Goal: Task Accomplishment & Management: Manage account settings

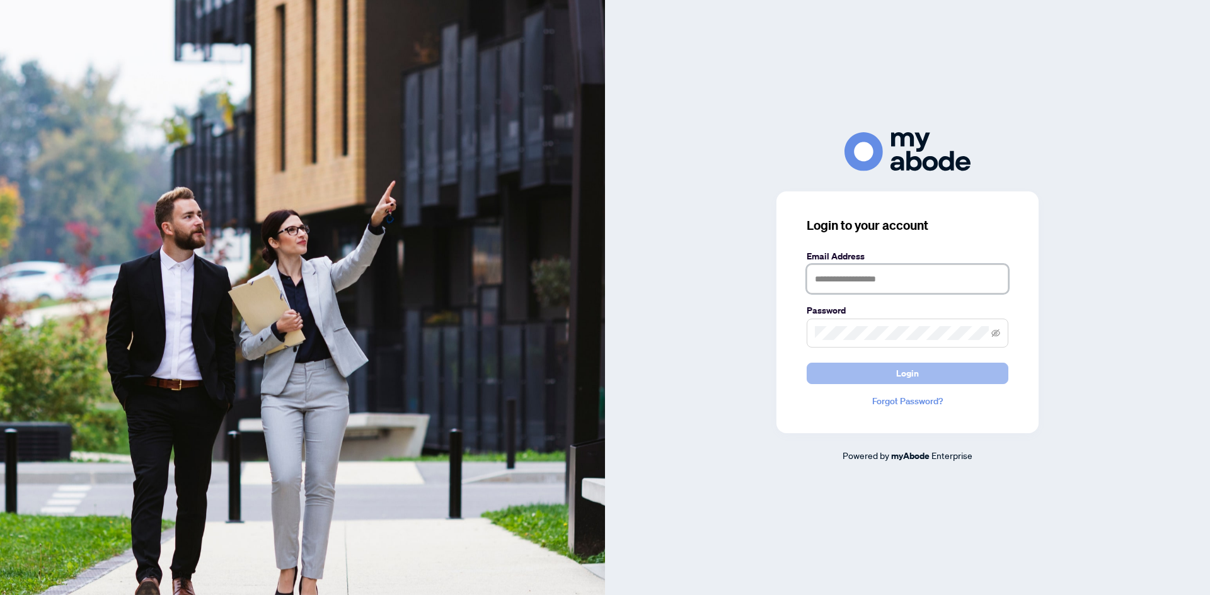
type input "**********"
click at [854, 377] on button "Login" at bounding box center [908, 373] width 202 height 21
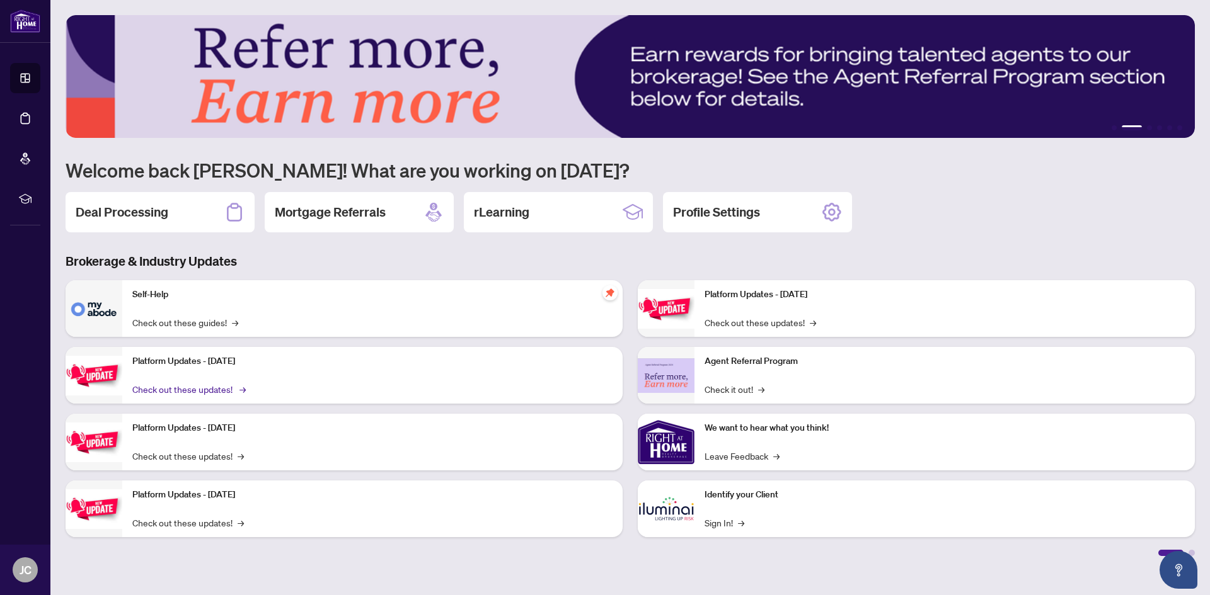
click at [204, 389] on link "Check out these updates! →" at bounding box center [188, 389] width 112 height 14
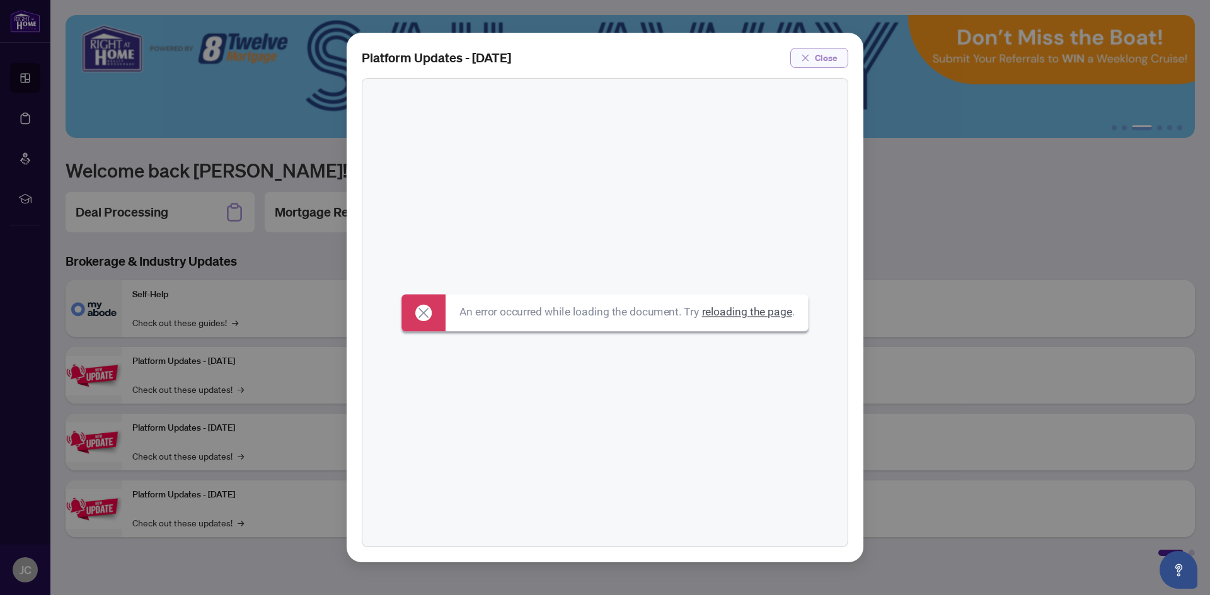
click at [838, 59] on button "Close" at bounding box center [819, 58] width 58 height 20
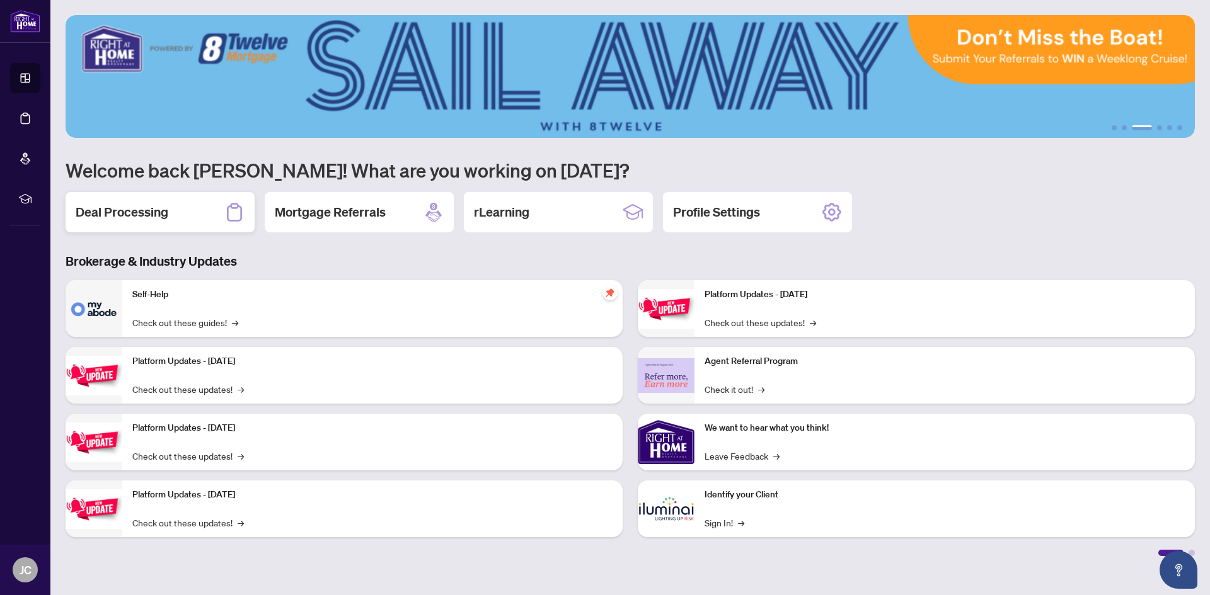
click at [159, 209] on h2 "Deal Processing" at bounding box center [122, 213] width 93 height 18
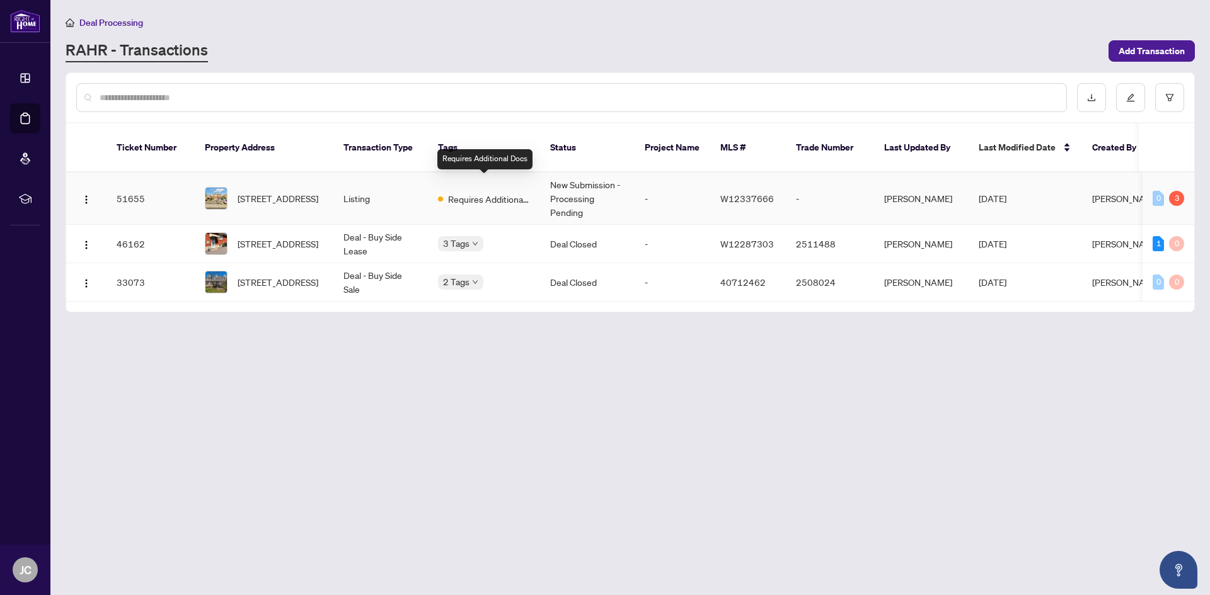
click at [466, 192] on span "Requires Additional Docs" at bounding box center [489, 199] width 82 height 14
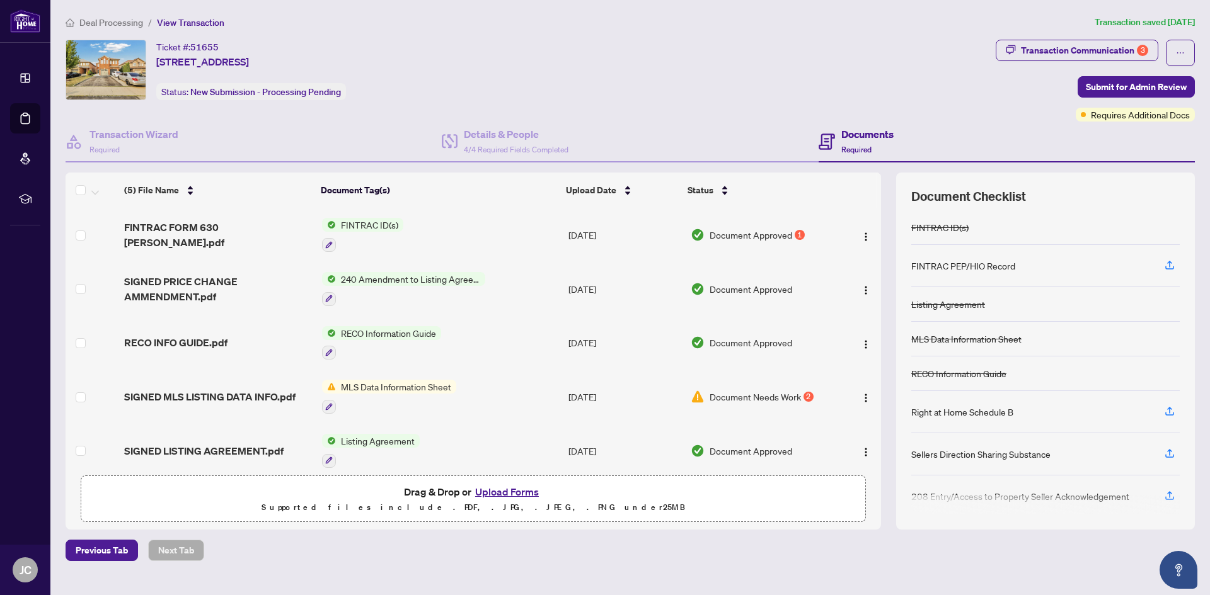
scroll to position [8, 0]
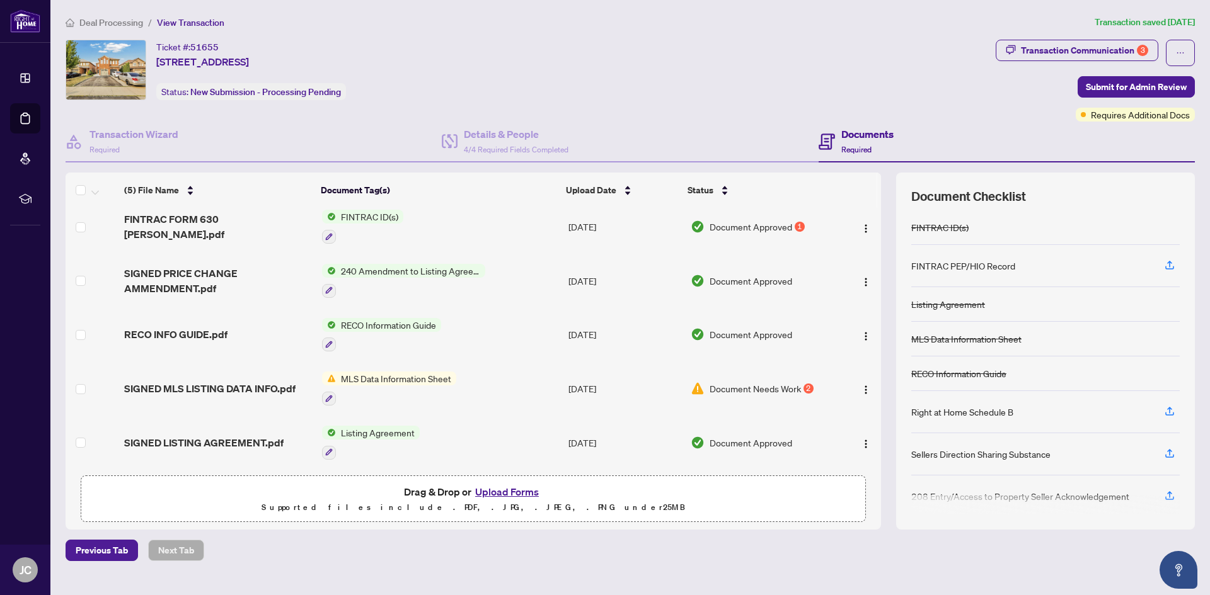
click at [732, 384] on span "Document Needs Work" at bounding box center [755, 389] width 91 height 14
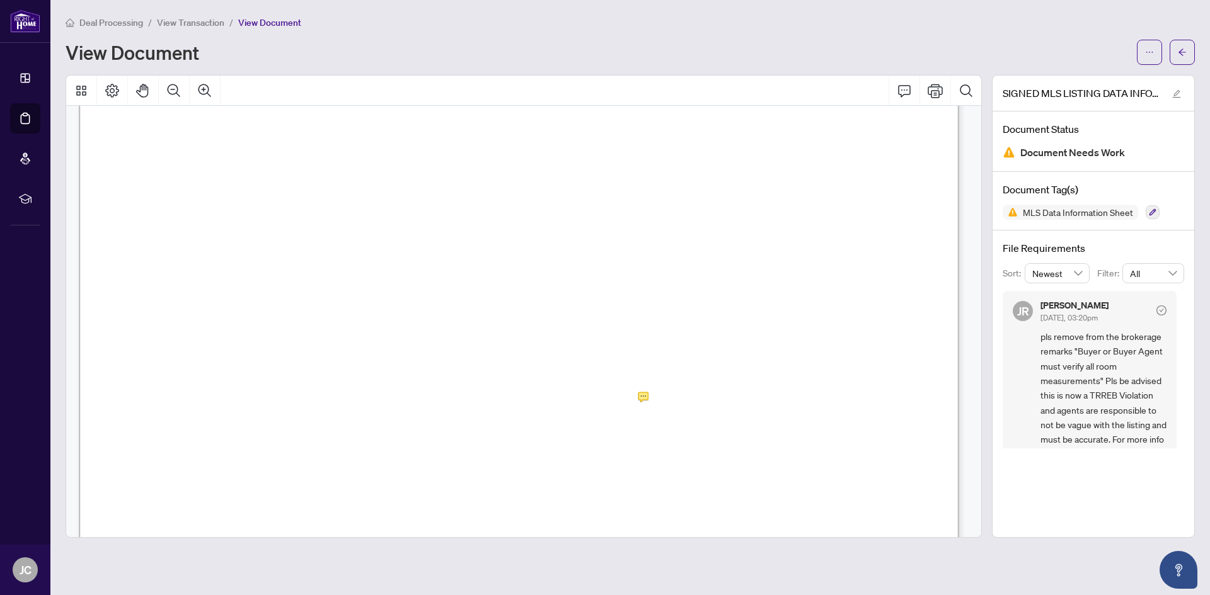
scroll to position [9855, 0]
drag, startPoint x: 701, startPoint y: 405, endPoint x: 532, endPoint y: 380, distance: 171.3
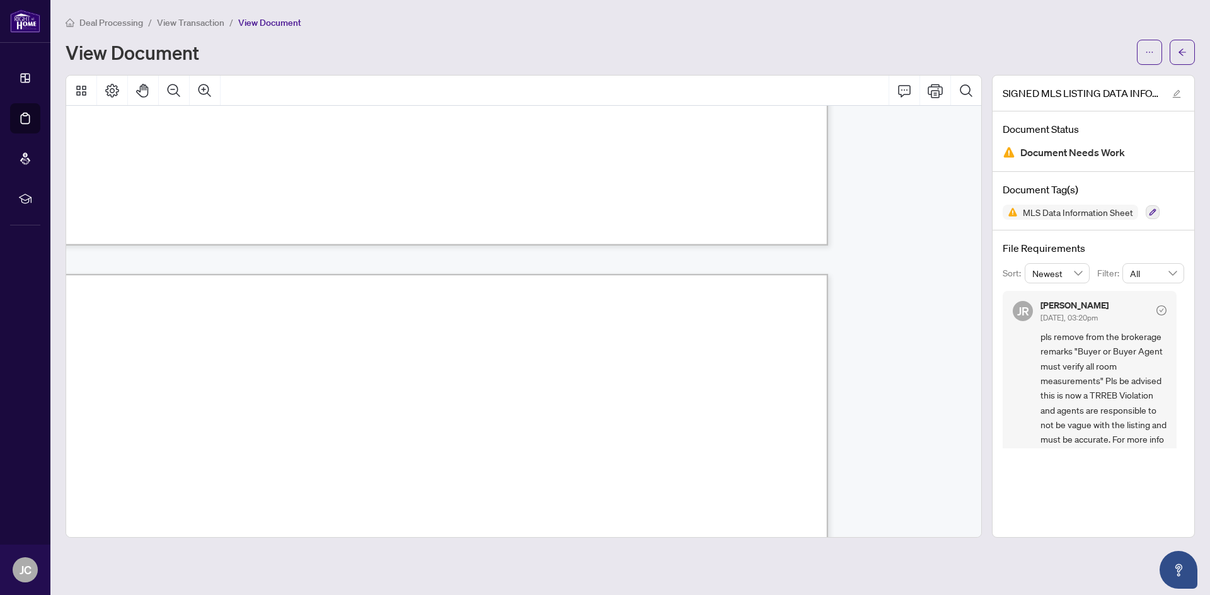
scroll to position [9187, 131]
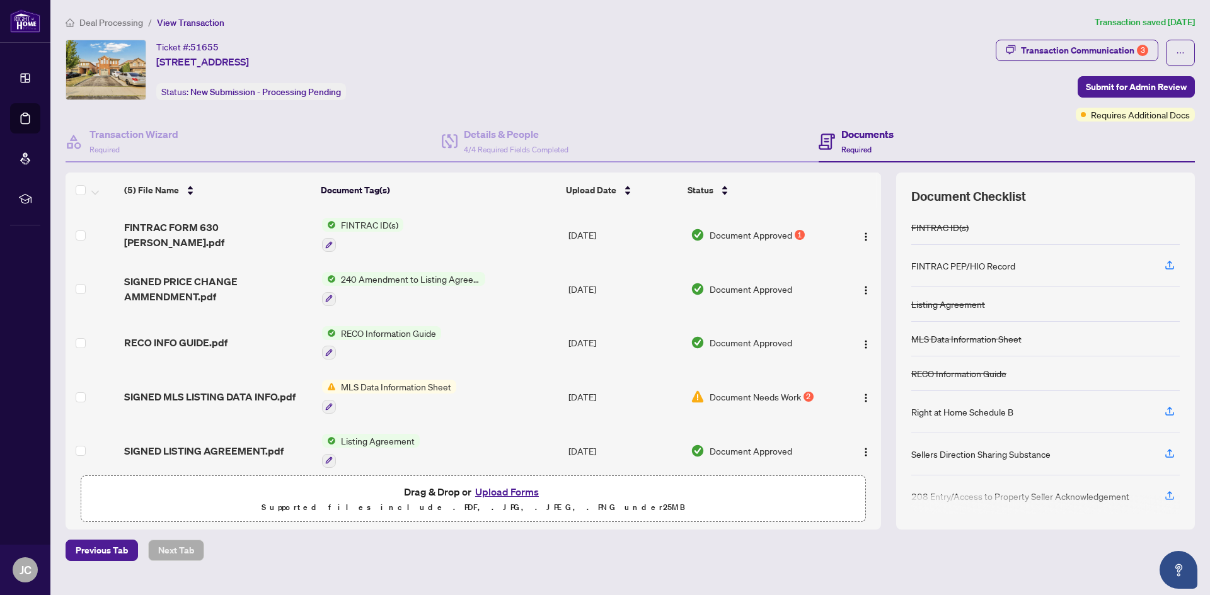
scroll to position [8, 0]
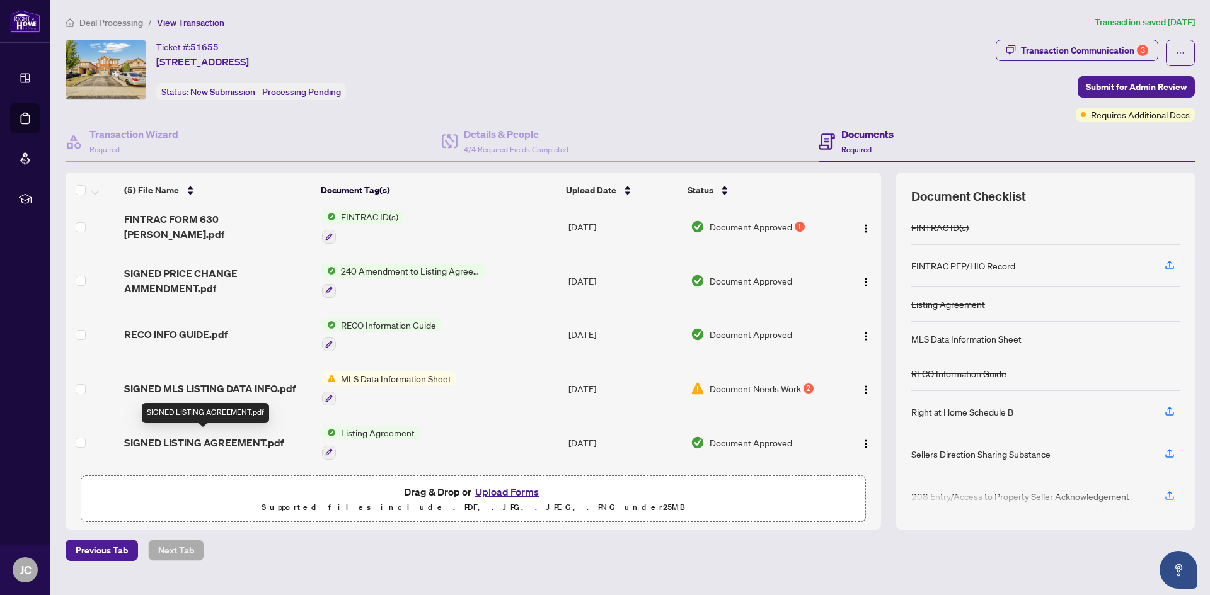
click at [266, 439] on span "SIGNED LISTING AGREEMENT.pdf" at bounding box center [203, 442] width 159 height 15
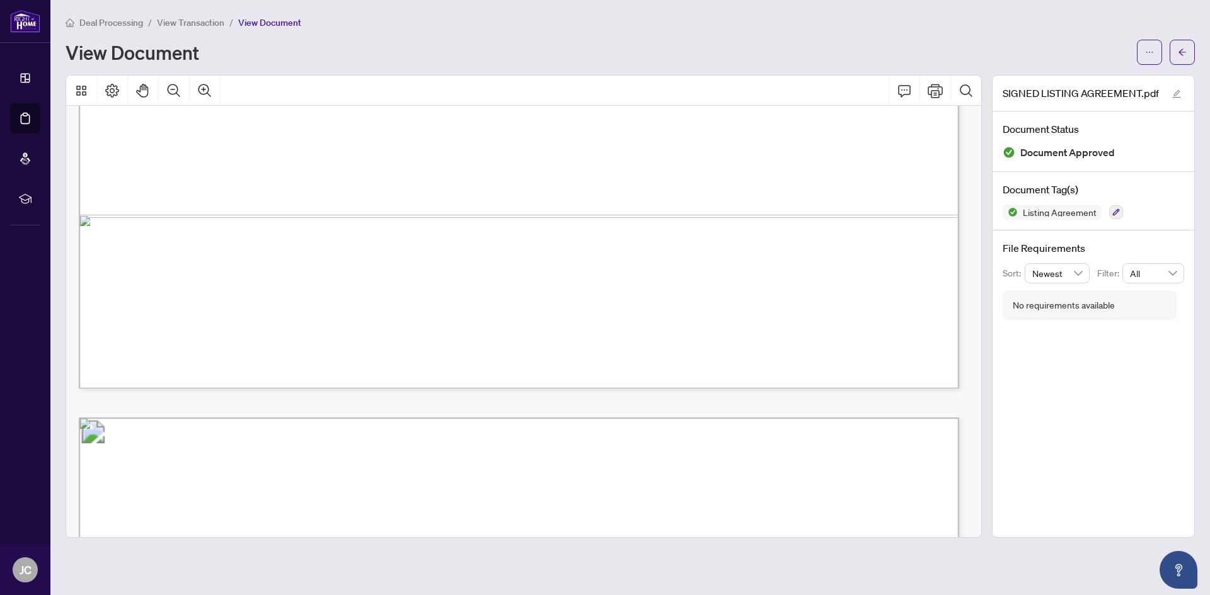
scroll to position [1773, 0]
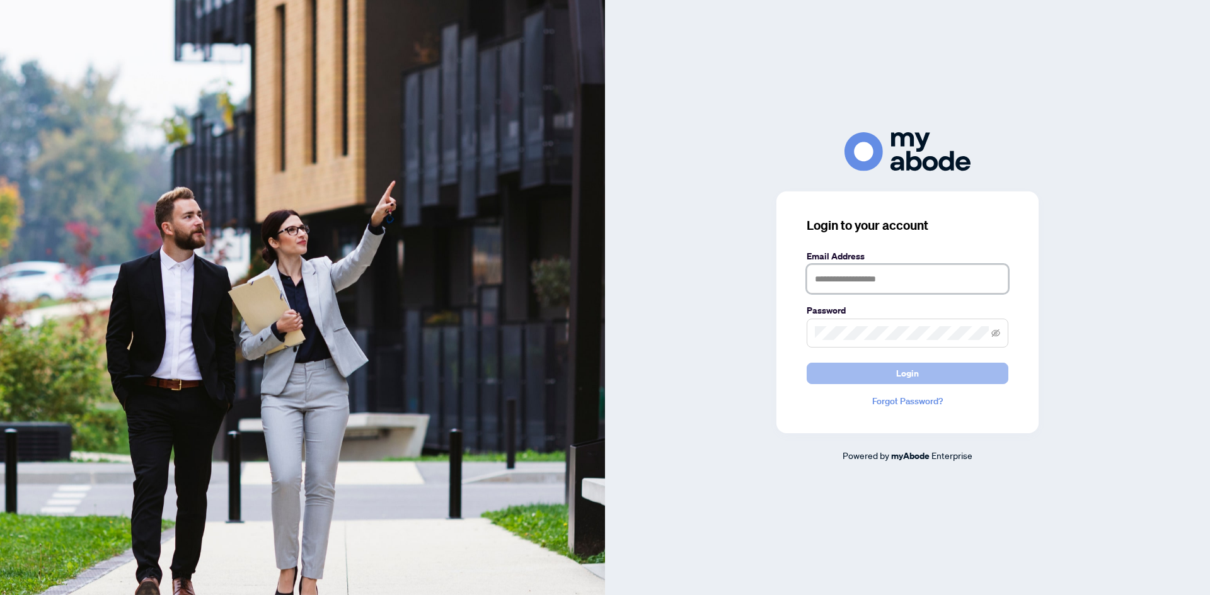
type input "**********"
click at [868, 369] on button "Login" at bounding box center [908, 373] width 202 height 21
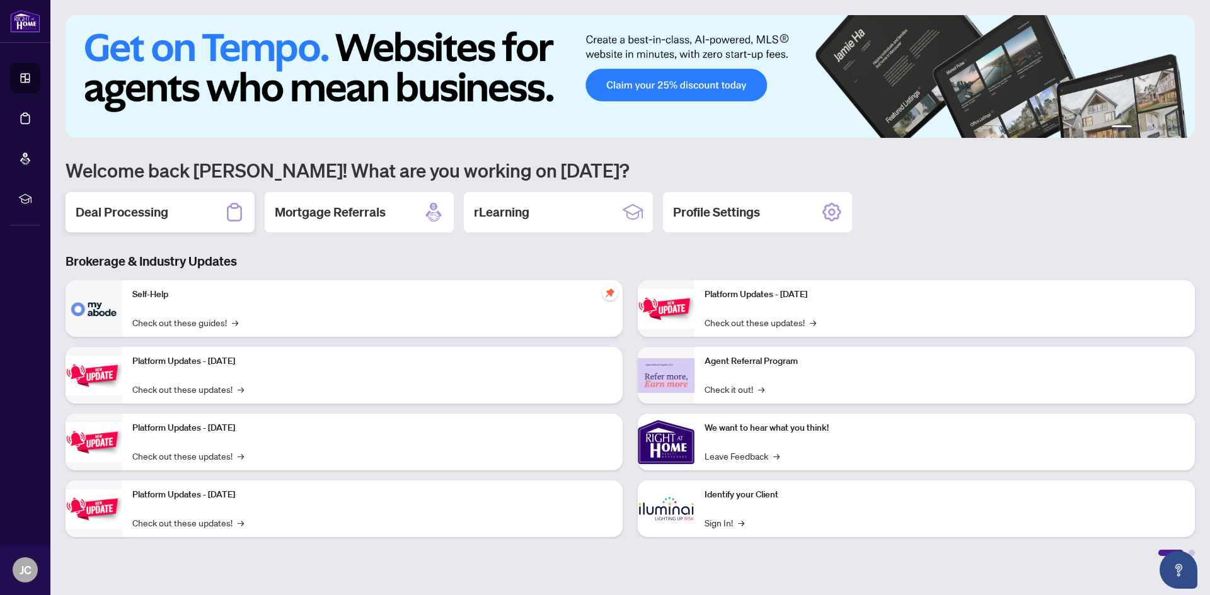
click at [170, 208] on div "Deal Processing" at bounding box center [160, 212] width 189 height 40
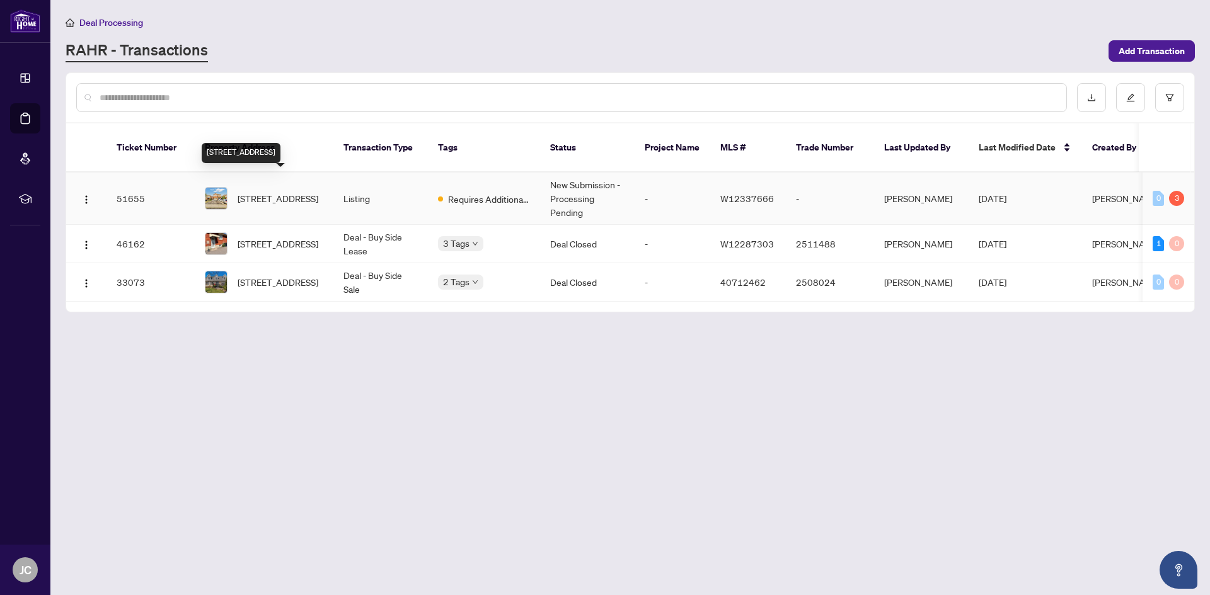
click at [272, 192] on span "[STREET_ADDRESS]" at bounding box center [278, 199] width 81 height 14
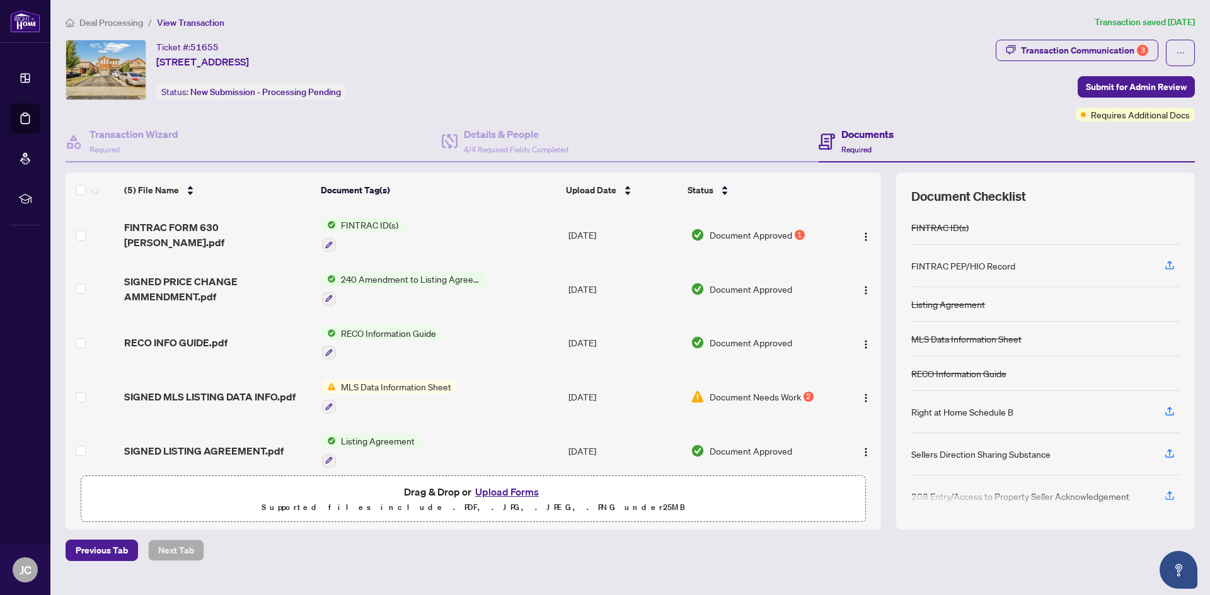
click at [739, 390] on span "Document Needs Work" at bounding box center [755, 397] width 91 height 14
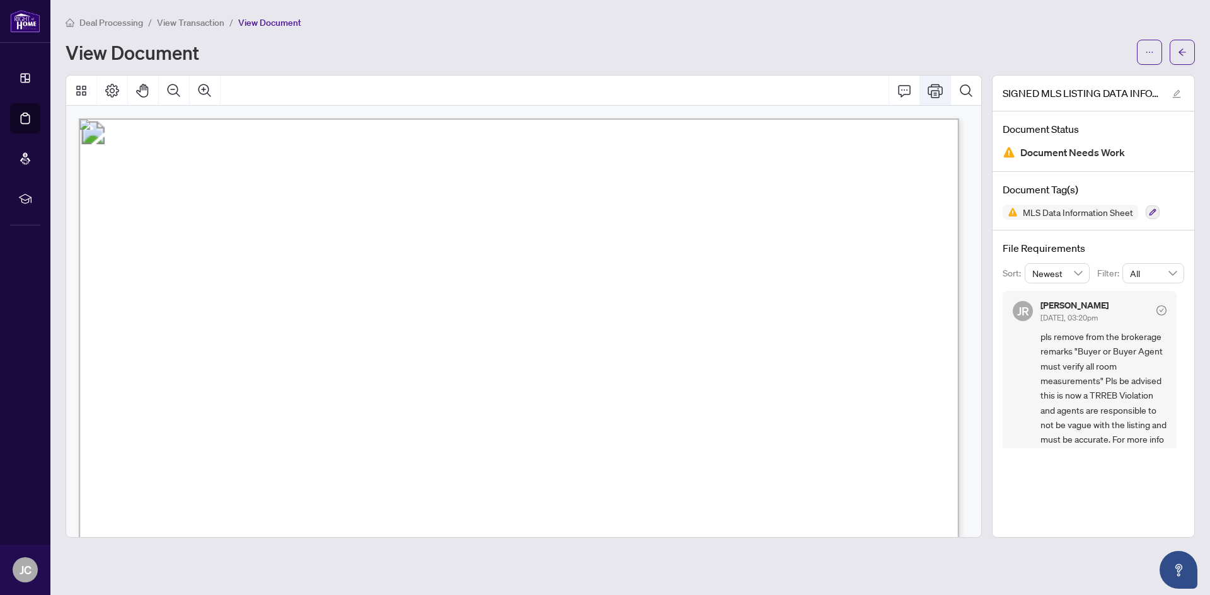
click at [935, 86] on icon "Print" at bounding box center [935, 91] width 15 height 14
click at [1186, 54] on icon "arrow-left" at bounding box center [1182, 52] width 9 height 9
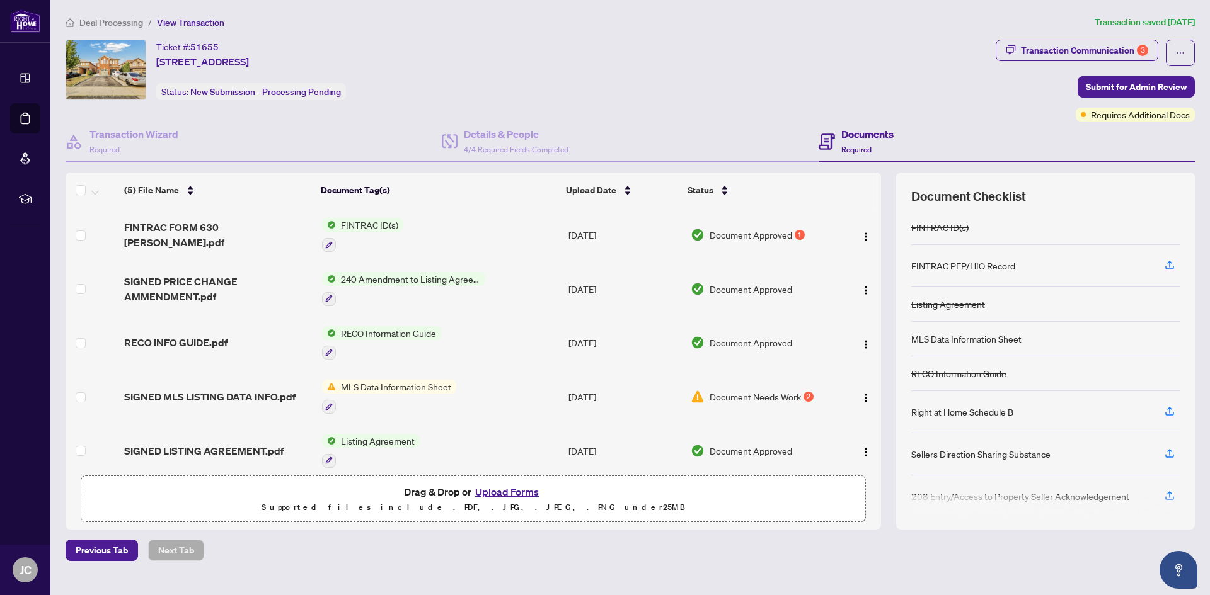
scroll to position [8, 0]
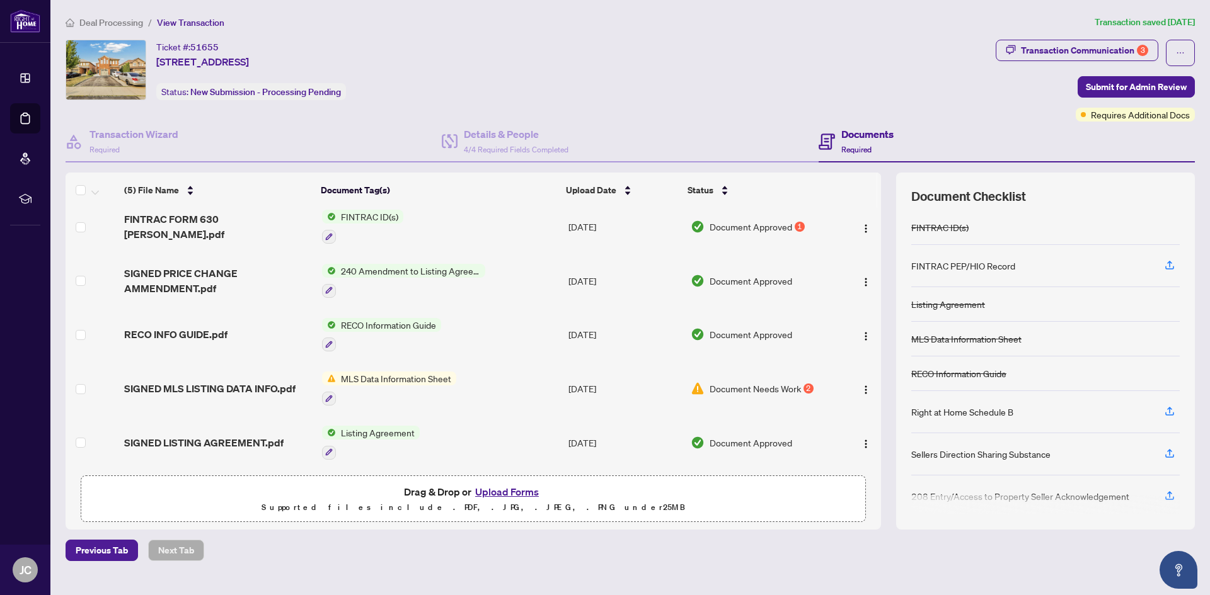
click at [739, 218] on td "Document Approved 1" at bounding box center [762, 227] width 152 height 54
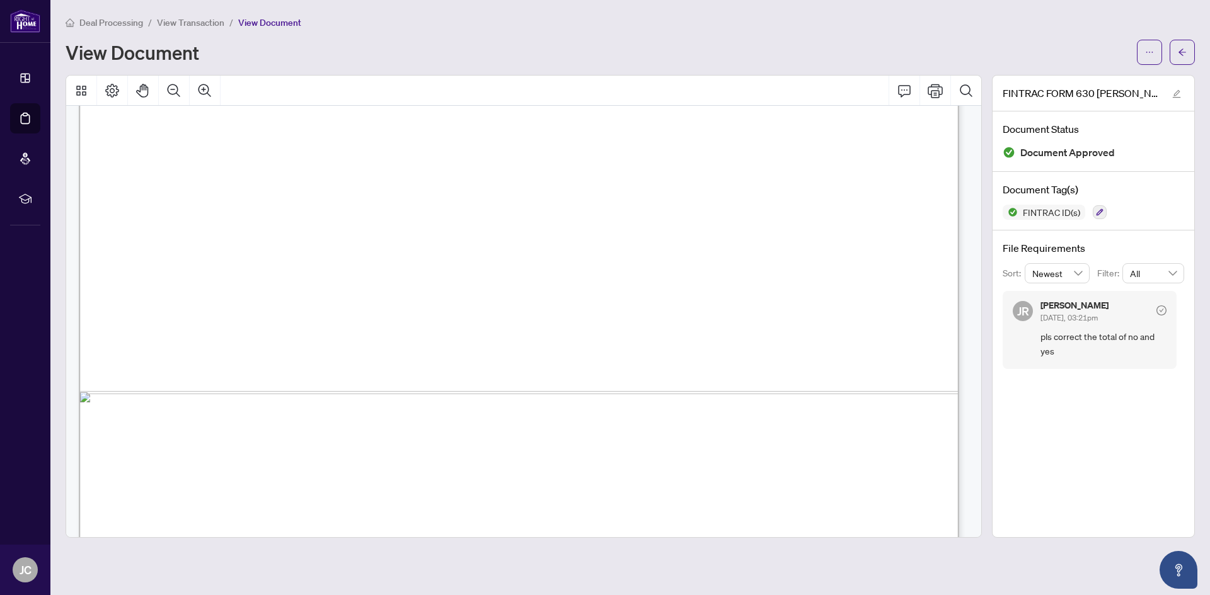
scroll to position [4246, 0]
